Goal: Check status: Check status

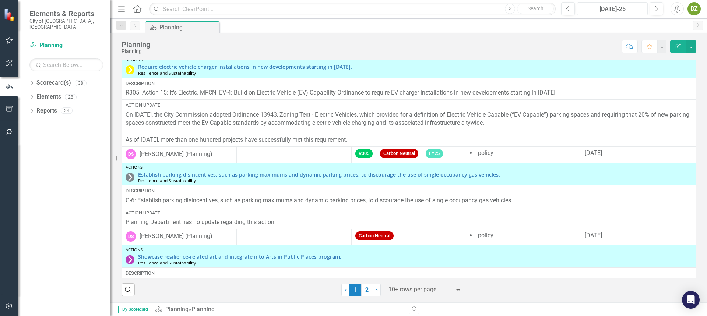
click at [630, 13] on div "[DATE]-25" at bounding box center [613, 9] width 66 height 9
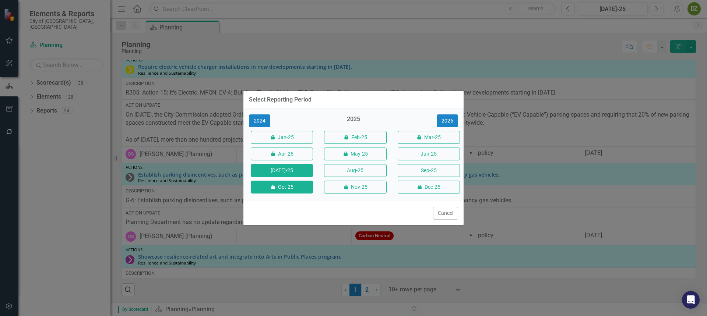
click at [282, 190] on button "icon.lock Oct-25" at bounding box center [282, 187] width 62 height 13
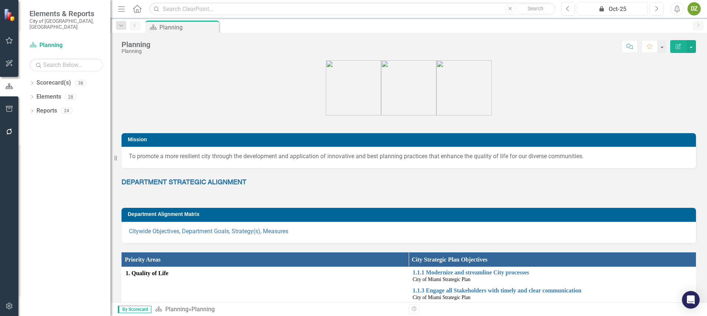
click at [614, 13] on div "icon.lock Oct-25" at bounding box center [613, 9] width 66 height 9
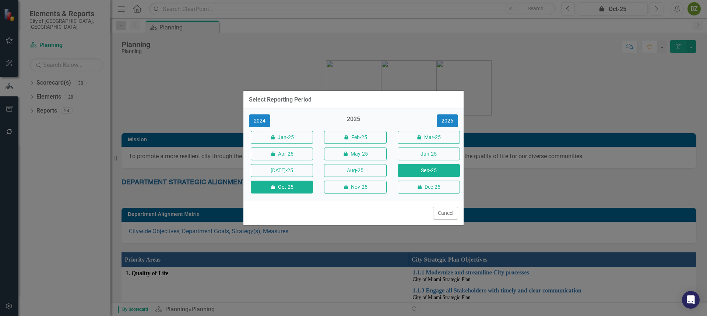
click at [415, 175] on button "Sep-25" at bounding box center [429, 170] width 62 height 13
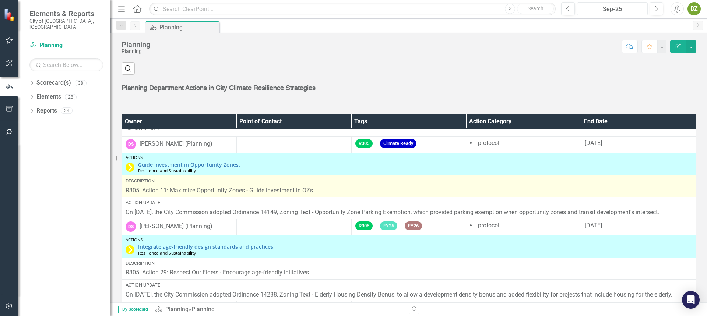
scroll to position [736, 0]
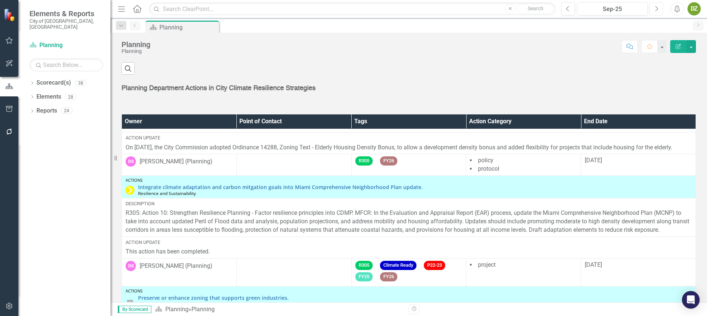
click at [656, 9] on button "Next" at bounding box center [657, 8] width 14 height 13
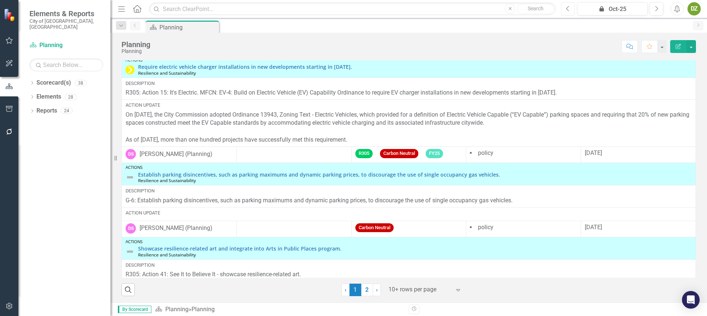
click at [574, 8] on button "Previous" at bounding box center [568, 8] width 14 height 13
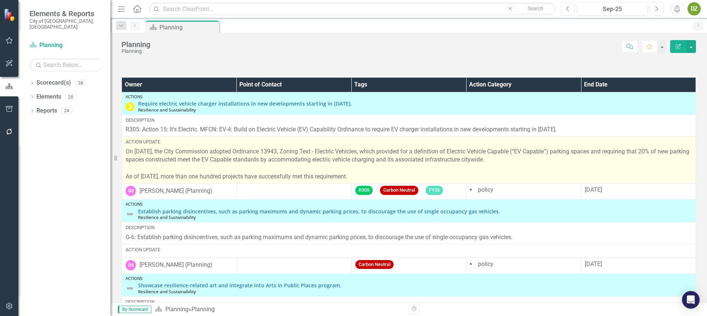
scroll to position [37, 0]
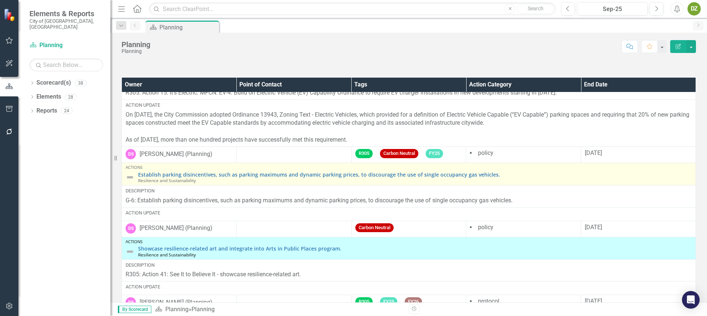
click at [130, 175] on img at bounding box center [130, 177] width 9 height 9
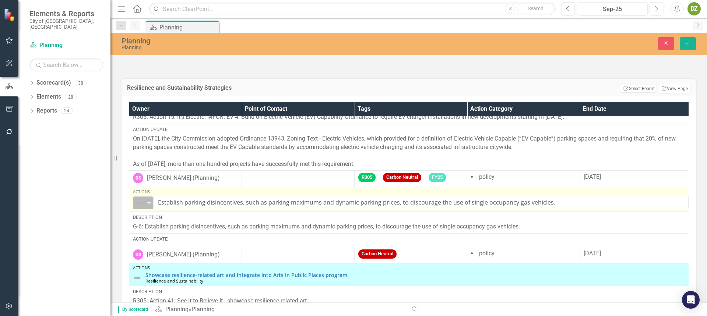
click at [149, 201] on icon "Expand" at bounding box center [148, 203] width 7 height 6
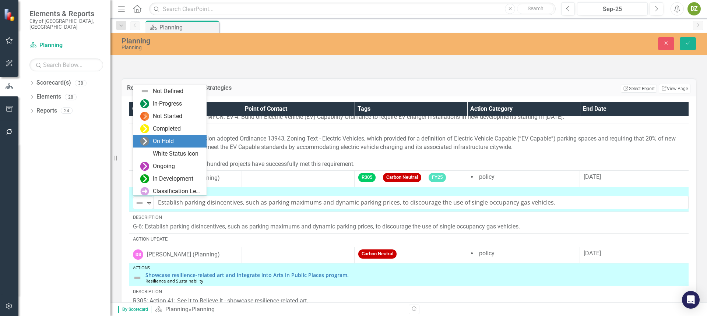
click at [170, 143] on div "On Hold" at bounding box center [163, 141] width 21 height 8
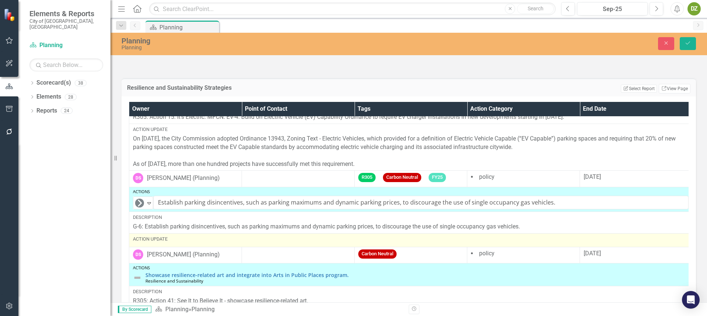
click at [240, 241] on div "Action Update" at bounding box center [411, 239] width 556 height 7
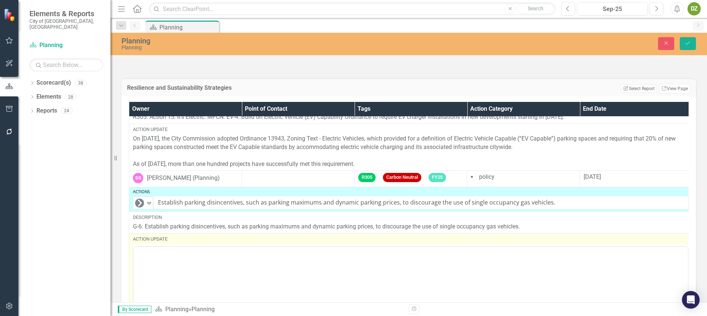
scroll to position [0, 0]
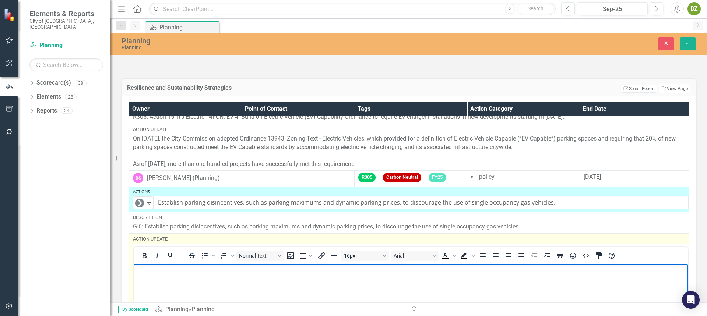
click at [239, 281] on body "Rich Text Area. Press ALT-0 for help." at bounding box center [411, 319] width 554 height 110
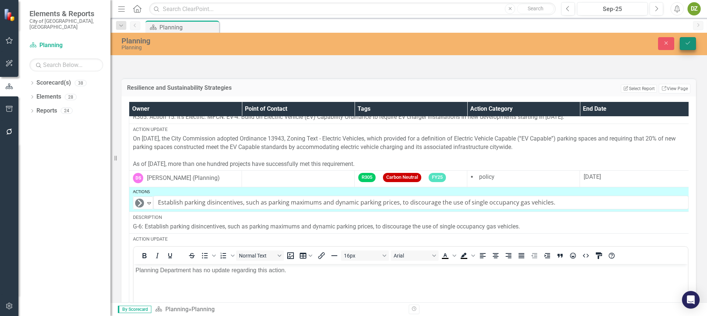
click at [689, 45] on icon "Save" at bounding box center [688, 43] width 7 height 5
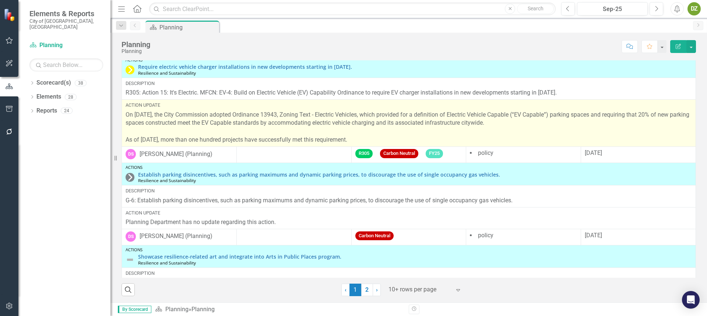
scroll to position [37, 0]
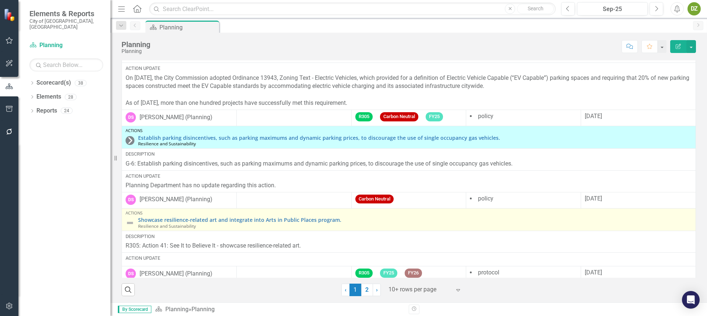
click at [130, 224] on img at bounding box center [130, 223] width 9 height 9
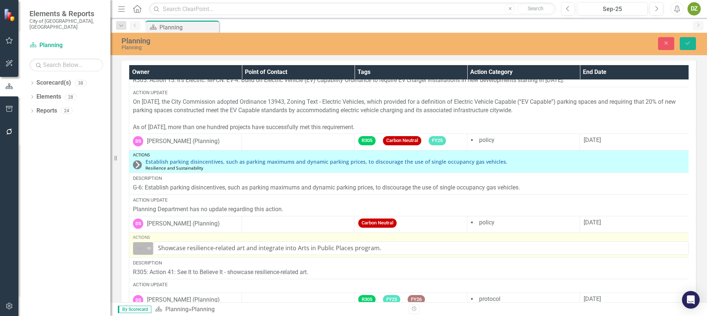
click at [149, 246] on icon "Expand" at bounding box center [148, 249] width 7 height 6
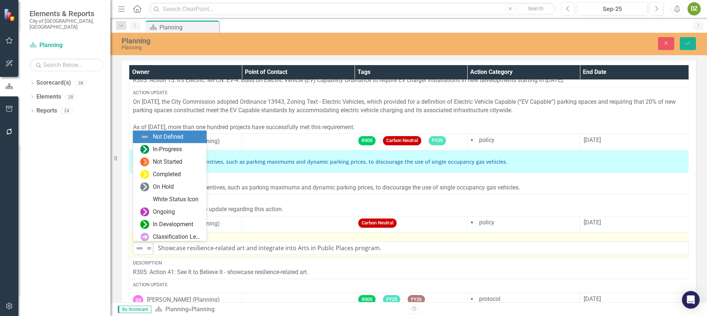
click at [149, 246] on icon "Expand" at bounding box center [148, 249] width 7 height 6
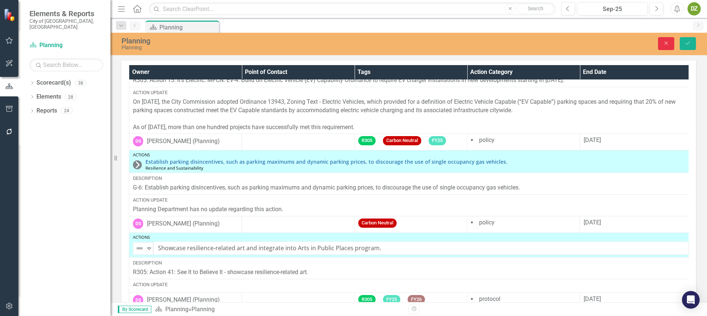
click at [669, 43] on icon "Close" at bounding box center [666, 43] width 7 height 5
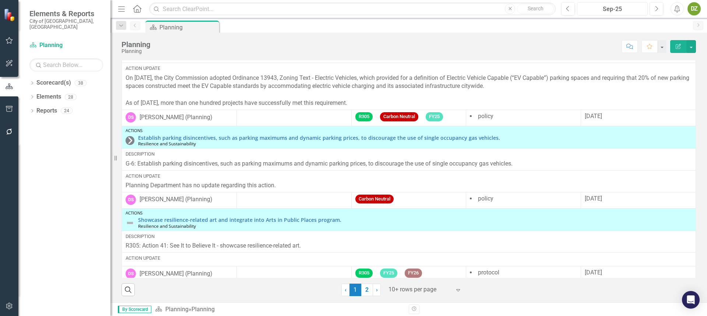
click at [626, 11] on div "Sep-25" at bounding box center [613, 9] width 66 height 9
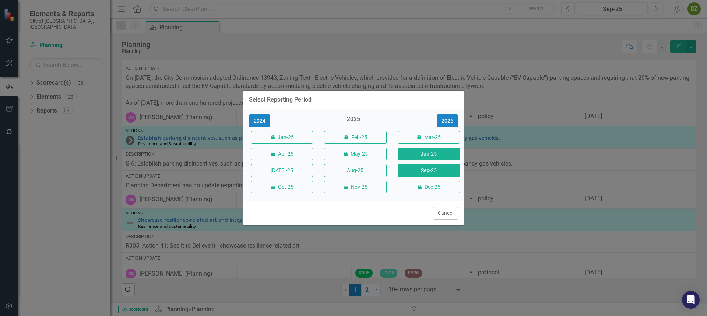
click at [446, 156] on button "Jun-25" at bounding box center [429, 154] width 62 height 13
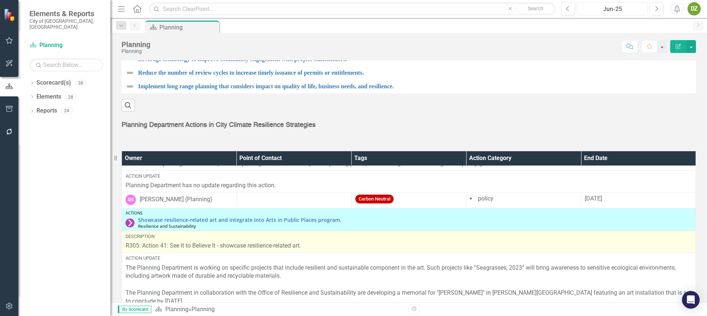
scroll to position [184, 0]
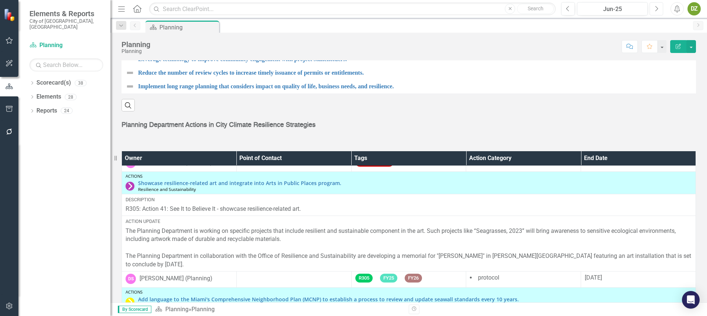
click at [658, 7] on icon "Next" at bounding box center [656, 9] width 4 height 7
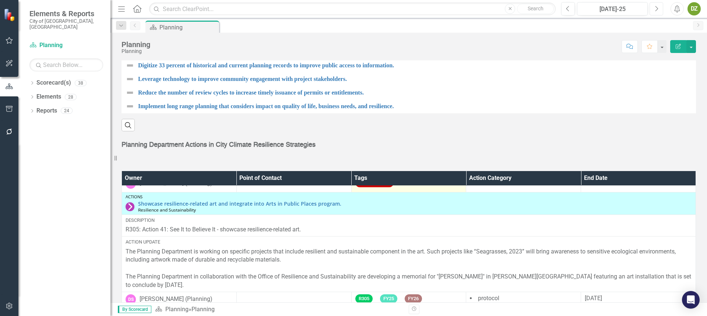
scroll to position [184, 0]
click at [656, 11] on icon "button" at bounding box center [656, 8] width 3 height 5
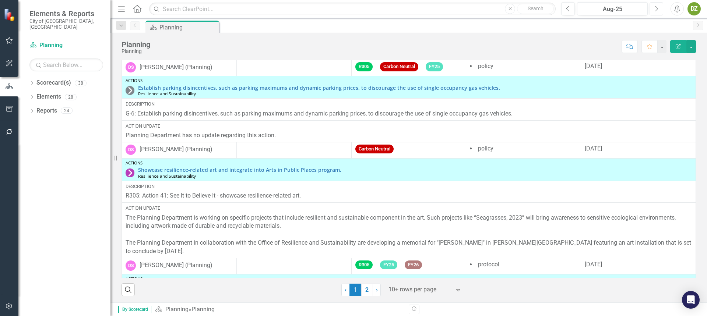
scroll to position [110, 0]
